Goal: Transaction & Acquisition: Download file/media

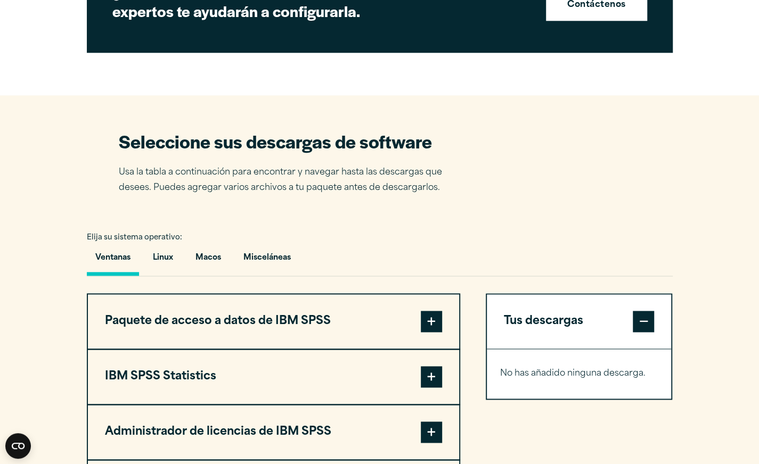
scroll to position [745, 0]
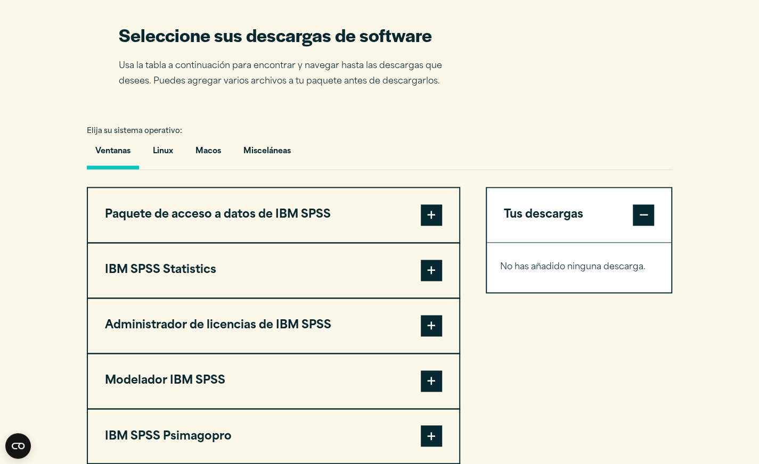
click at [434, 273] on span at bounding box center [431, 270] width 21 height 21
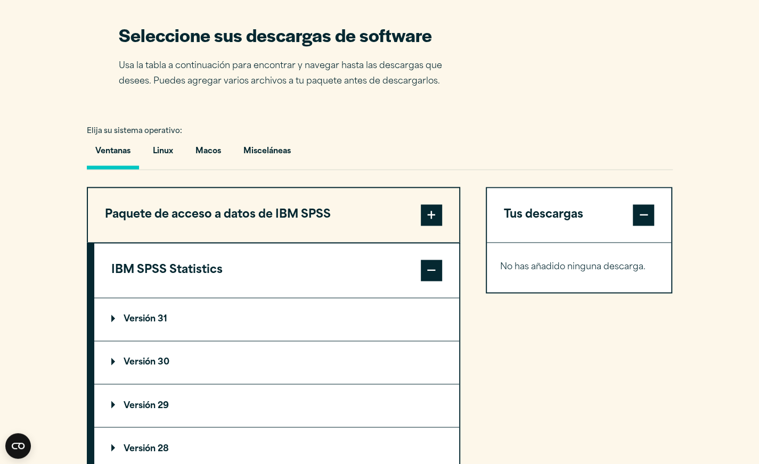
scroll to position [799, 0]
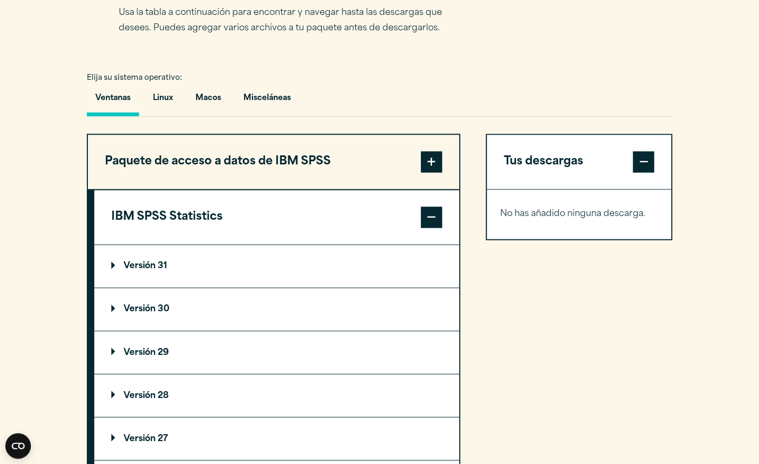
click at [423, 267] on summary "Versión 31" at bounding box center [276, 266] width 365 height 43
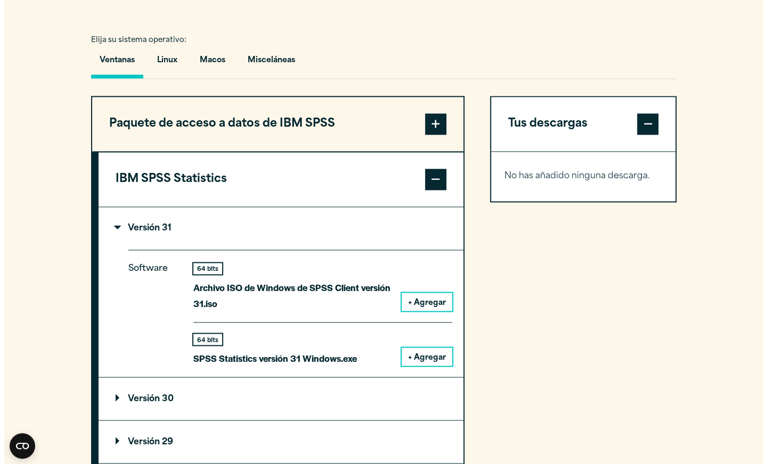
scroll to position [852, 0]
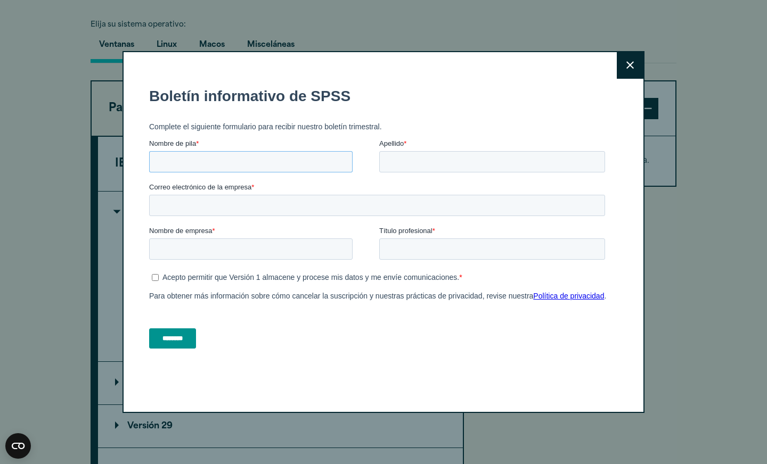
click at [247, 161] on input "Nombre de pila *" at bounding box center [250, 161] width 203 height 21
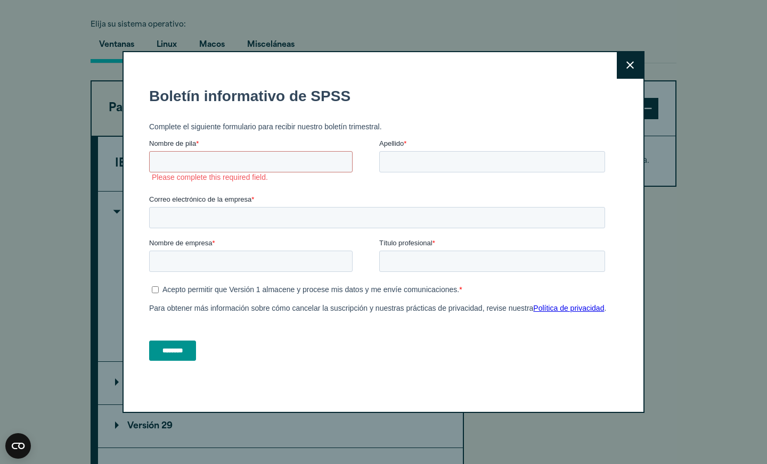
click at [624, 59] on button "Close" at bounding box center [630, 65] width 27 height 27
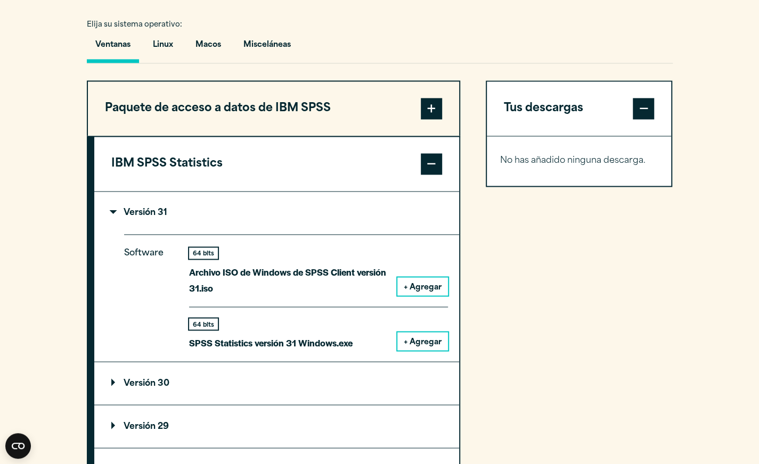
click at [340, 338] on font "SPSS Statistics versión 31 Windows.exe" at bounding box center [270, 342] width 163 height 13
click at [404, 343] on button "+ Agregar" at bounding box center [422, 341] width 51 height 18
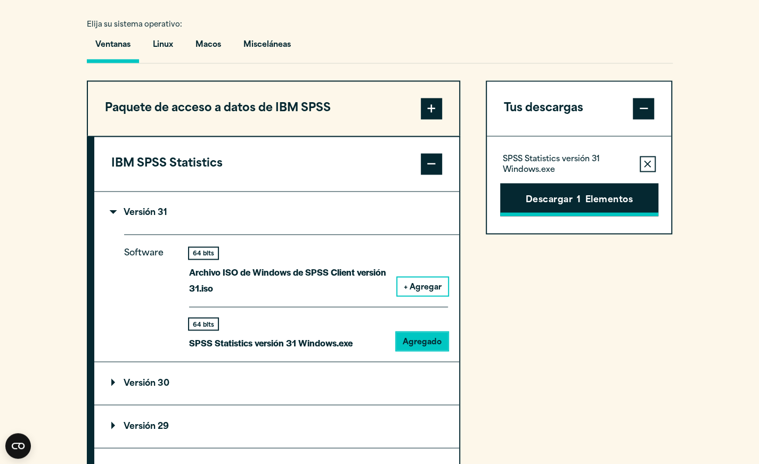
click at [548, 188] on button "Descargar 1 Elementos" at bounding box center [579, 199] width 158 height 33
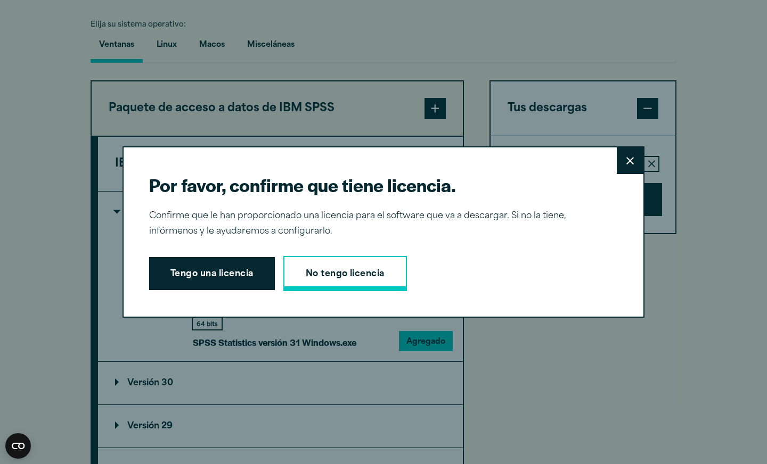
click at [297, 270] on link "No tengo licencia" at bounding box center [345, 273] width 124 height 35
